Goal: Information Seeking & Learning: Learn about a topic

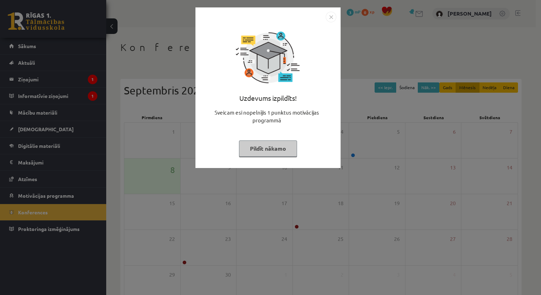
click at [330, 15] on img "Close" at bounding box center [331, 17] width 11 height 11
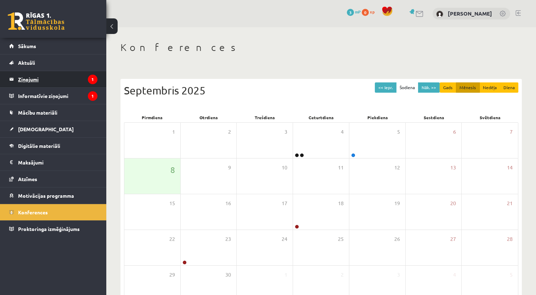
click at [33, 76] on legend "Ziņojumi 1" at bounding box center [57, 79] width 79 height 16
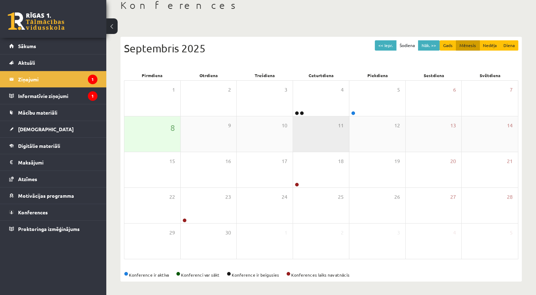
scroll to position [42, 0]
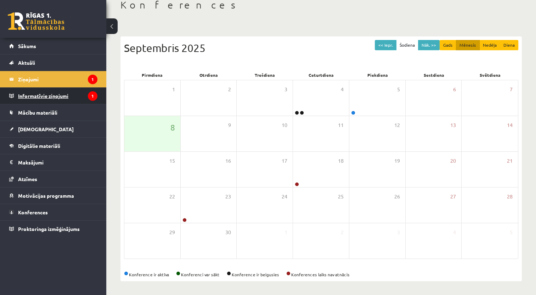
click at [40, 95] on legend "Informatīvie ziņojumi 1" at bounding box center [57, 96] width 79 height 16
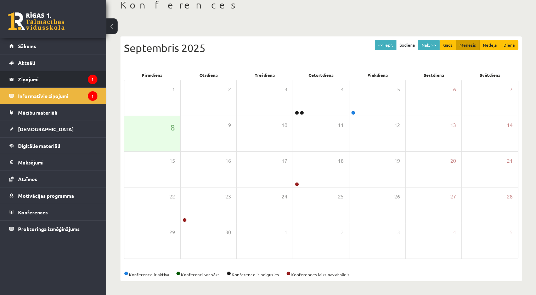
click at [37, 77] on legend "Ziņojumi 1" at bounding box center [57, 79] width 79 height 16
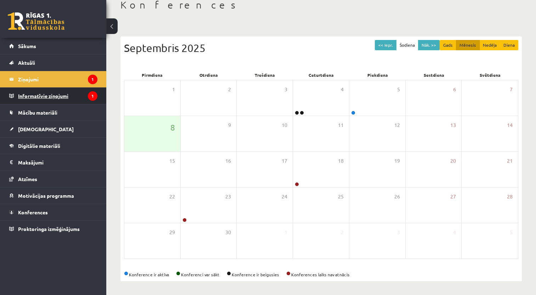
click at [47, 97] on legend "Informatīvie ziņojumi 1" at bounding box center [57, 96] width 79 height 16
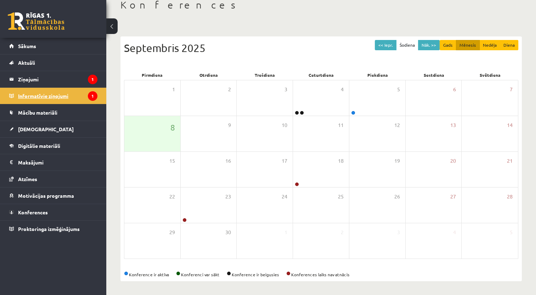
click at [92, 96] on icon "1" at bounding box center [93, 96] width 10 height 10
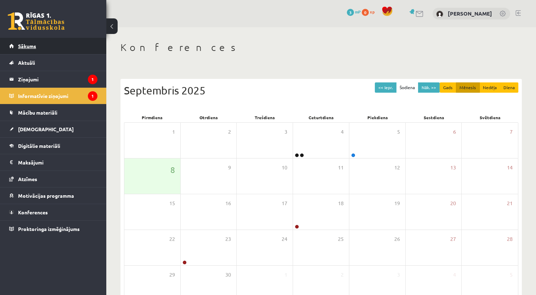
click at [32, 46] on span "Sākums" at bounding box center [27, 46] width 18 height 6
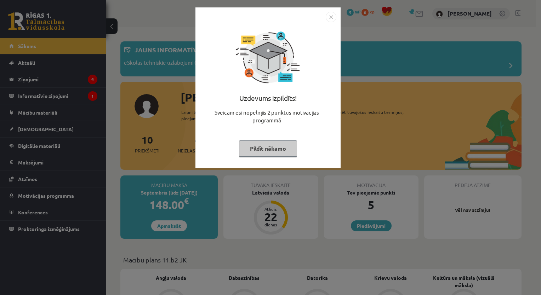
click at [334, 15] on img "Close" at bounding box center [331, 17] width 11 height 11
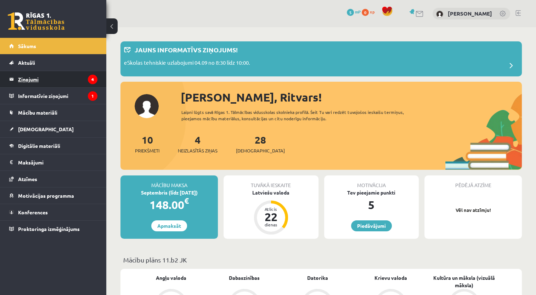
click at [10, 75] on link "Ziņojumi 4" at bounding box center [53, 79] width 88 height 16
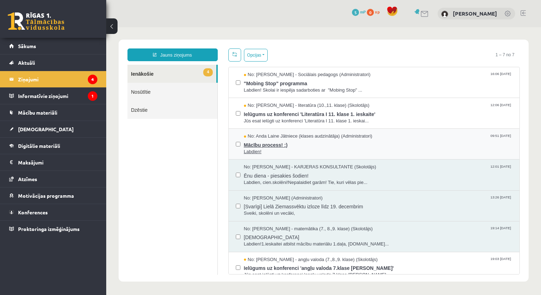
click at [263, 141] on span "Mācību process! :)" at bounding box center [378, 144] width 269 height 9
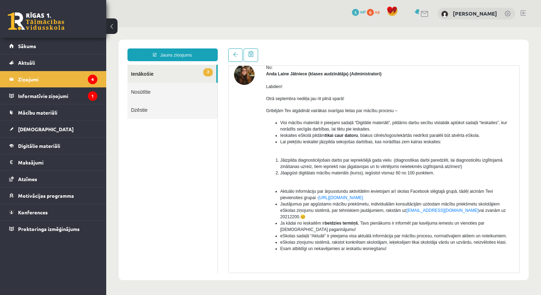
scroll to position [35, 0]
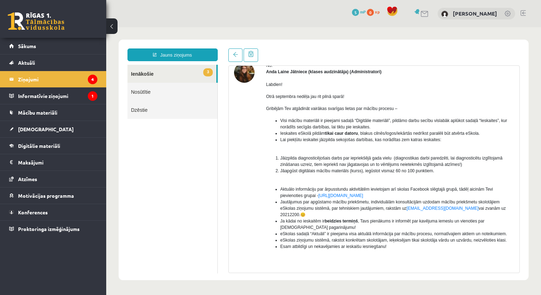
click at [146, 77] on link "3 Ienākošie" at bounding box center [171, 74] width 89 height 18
click at [144, 74] on link "3 Ienākošie" at bounding box center [171, 74] width 89 height 18
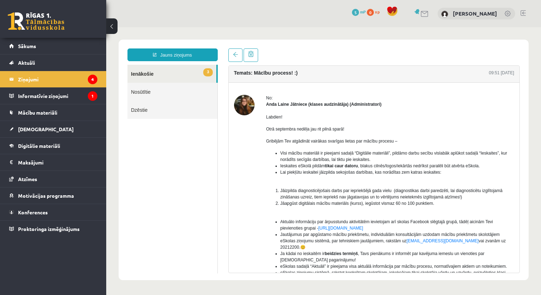
scroll to position [0, 0]
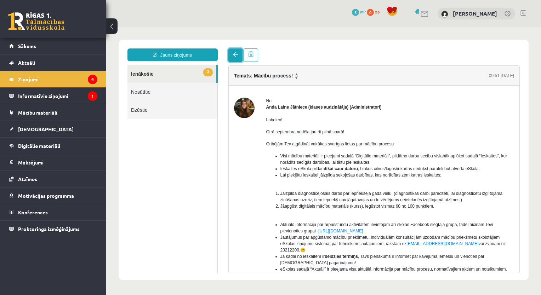
click at [234, 54] on span at bounding box center [235, 54] width 5 height 5
click at [233, 56] on span at bounding box center [235, 54] width 5 height 5
click at [33, 78] on legend "Ziņojumi 4" at bounding box center [57, 79] width 79 height 16
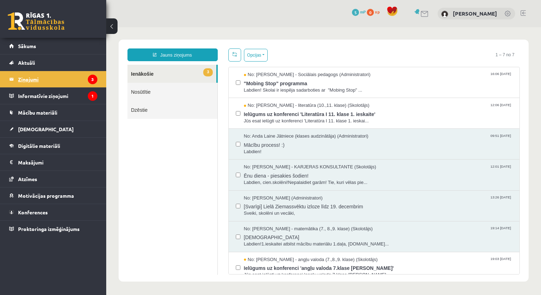
click at [27, 77] on legend "Ziņojumi 3" at bounding box center [57, 79] width 79 height 16
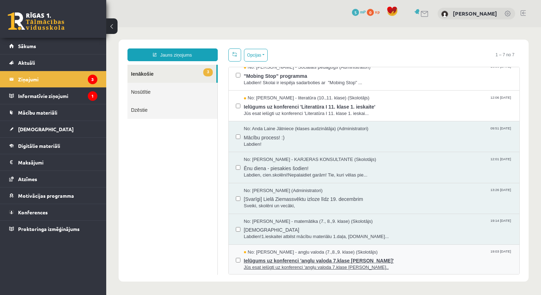
click at [348, 259] on span "Ielūgums uz konferenci 'angļu valoda 7.klase Daniels Roberts Vitkus'" at bounding box center [378, 260] width 269 height 9
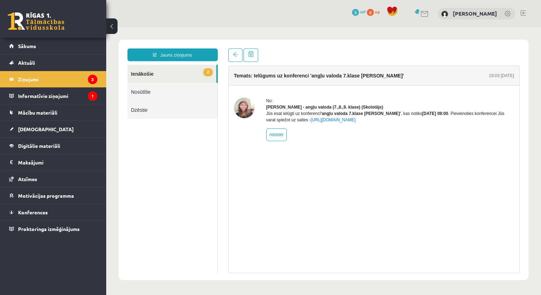
click at [143, 77] on link "2 Ienākošie" at bounding box center [171, 74] width 89 height 18
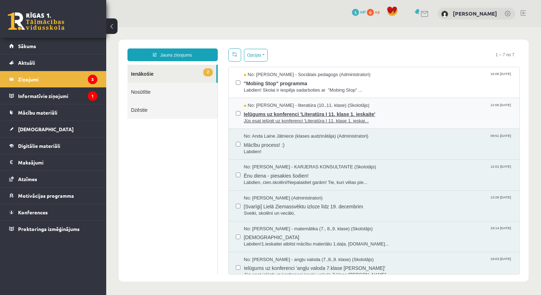
click at [317, 113] on span "Ielūgums uz konferenci 'Literatūra I 11. klase 1. ieskaite'" at bounding box center [378, 113] width 269 height 9
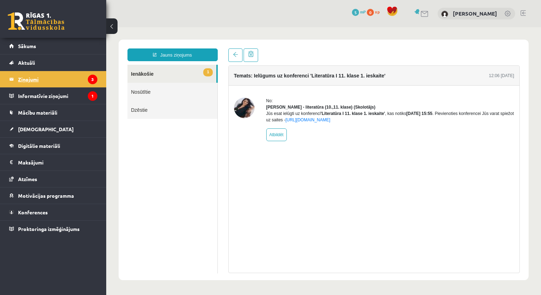
click at [25, 77] on legend "Ziņojumi 3" at bounding box center [57, 79] width 79 height 16
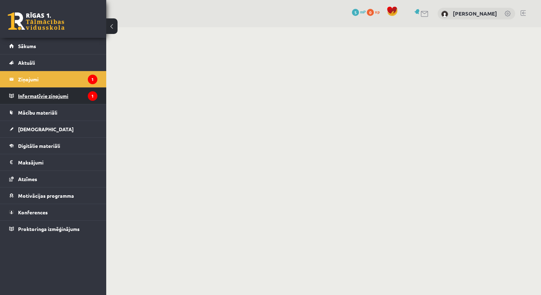
click at [54, 97] on legend "Informatīvie ziņojumi 1" at bounding box center [57, 96] width 79 height 16
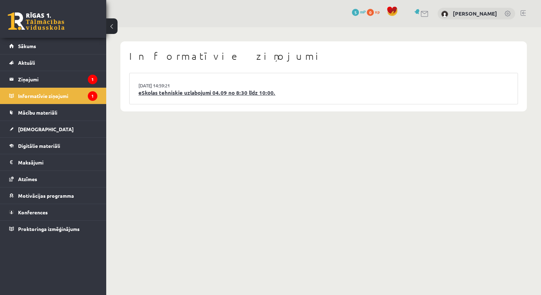
click at [221, 93] on link "eSkolas tehniskie uzlabojumi 04.09 no 8:30 līdz 10:00." at bounding box center [323, 93] width 370 height 8
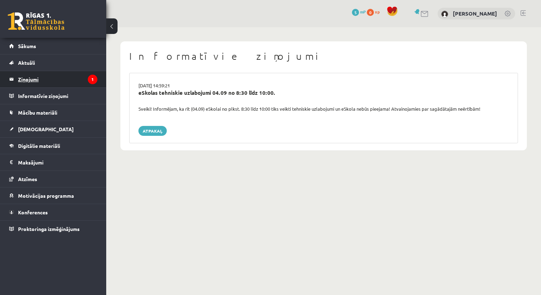
click at [32, 79] on legend "Ziņojumi 1" at bounding box center [57, 79] width 79 height 16
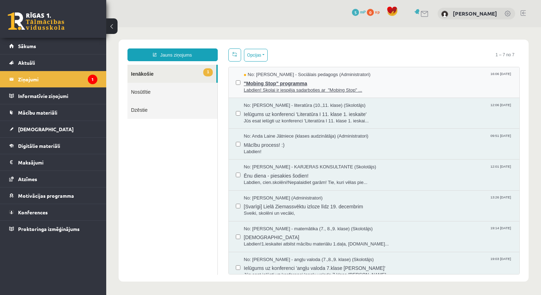
click at [272, 83] on span ""Mobing Stop" programma" at bounding box center [378, 82] width 269 height 9
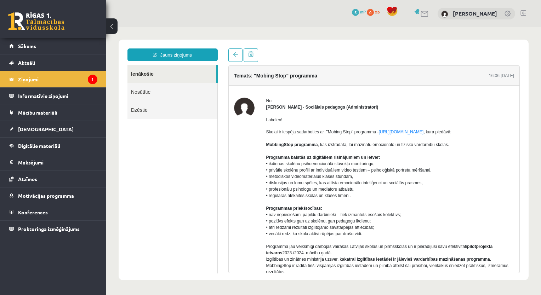
click at [30, 75] on legend "Ziņojumi 1" at bounding box center [57, 79] width 79 height 16
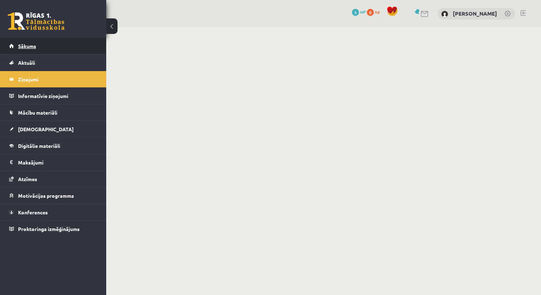
click at [24, 47] on span "Sākums" at bounding box center [27, 46] width 18 height 6
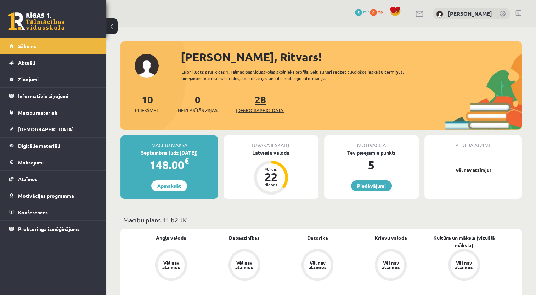
click at [247, 101] on link "28 Ieskaites" at bounding box center [260, 103] width 49 height 21
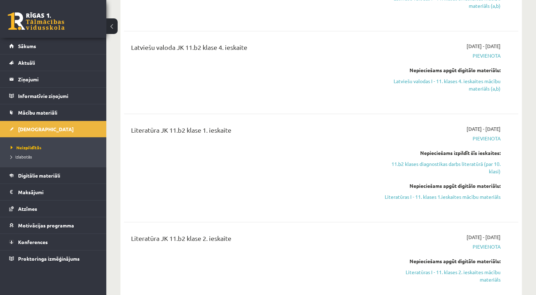
scroll to position [1098, 0]
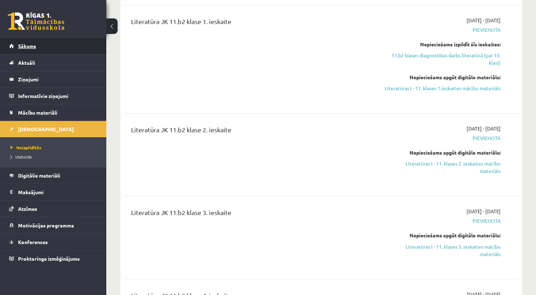
click at [27, 47] on span "Sākums" at bounding box center [27, 46] width 18 height 6
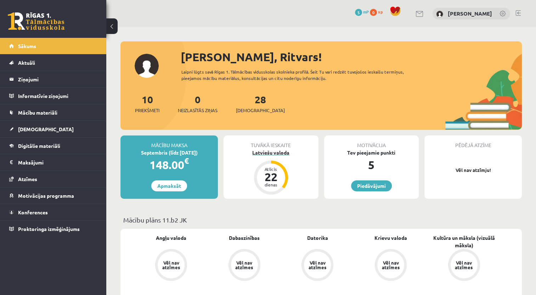
click at [280, 152] on div "Latviešu valoda" at bounding box center [270, 152] width 95 height 7
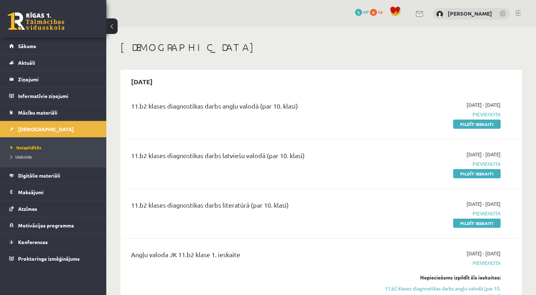
drag, startPoint x: 166, startPoint y: 80, endPoint x: 130, endPoint y: 74, distance: 36.6
click at [130, 74] on h2 "[DATE]" at bounding box center [142, 81] width 36 height 17
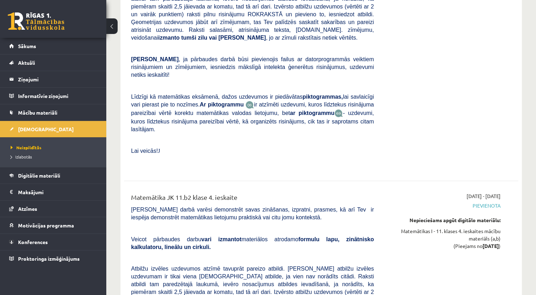
scroll to position [5409, 0]
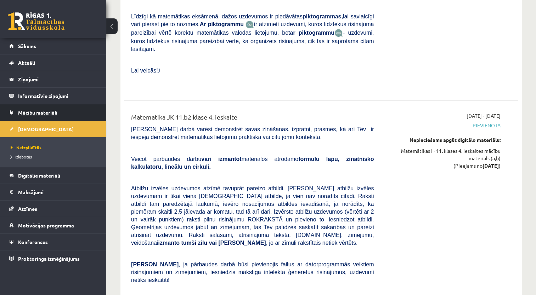
click at [46, 110] on span "Mācību materiāli" at bounding box center [37, 112] width 39 height 6
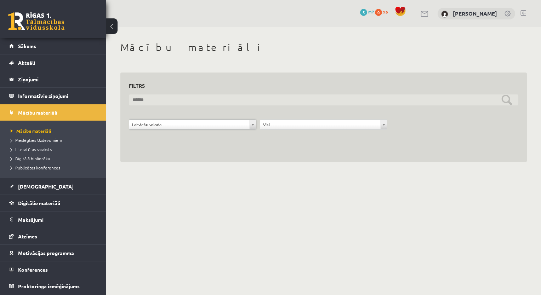
click at [254, 101] on input "text" at bounding box center [324, 100] width 390 height 11
click at [254, 102] on input "text" at bounding box center [324, 100] width 390 height 11
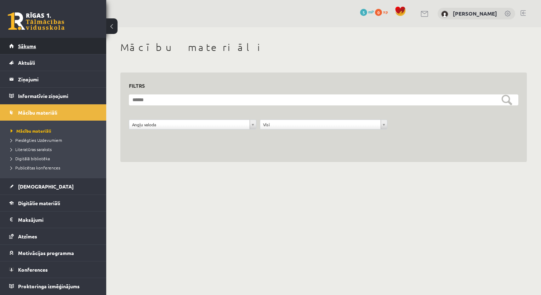
click at [23, 46] on span "Sākums" at bounding box center [27, 46] width 18 height 6
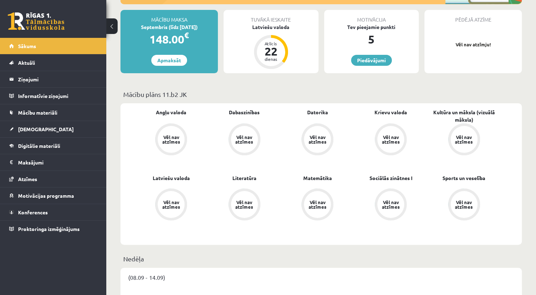
scroll to position [119, 0]
